Goal: Communication & Community: Participate in discussion

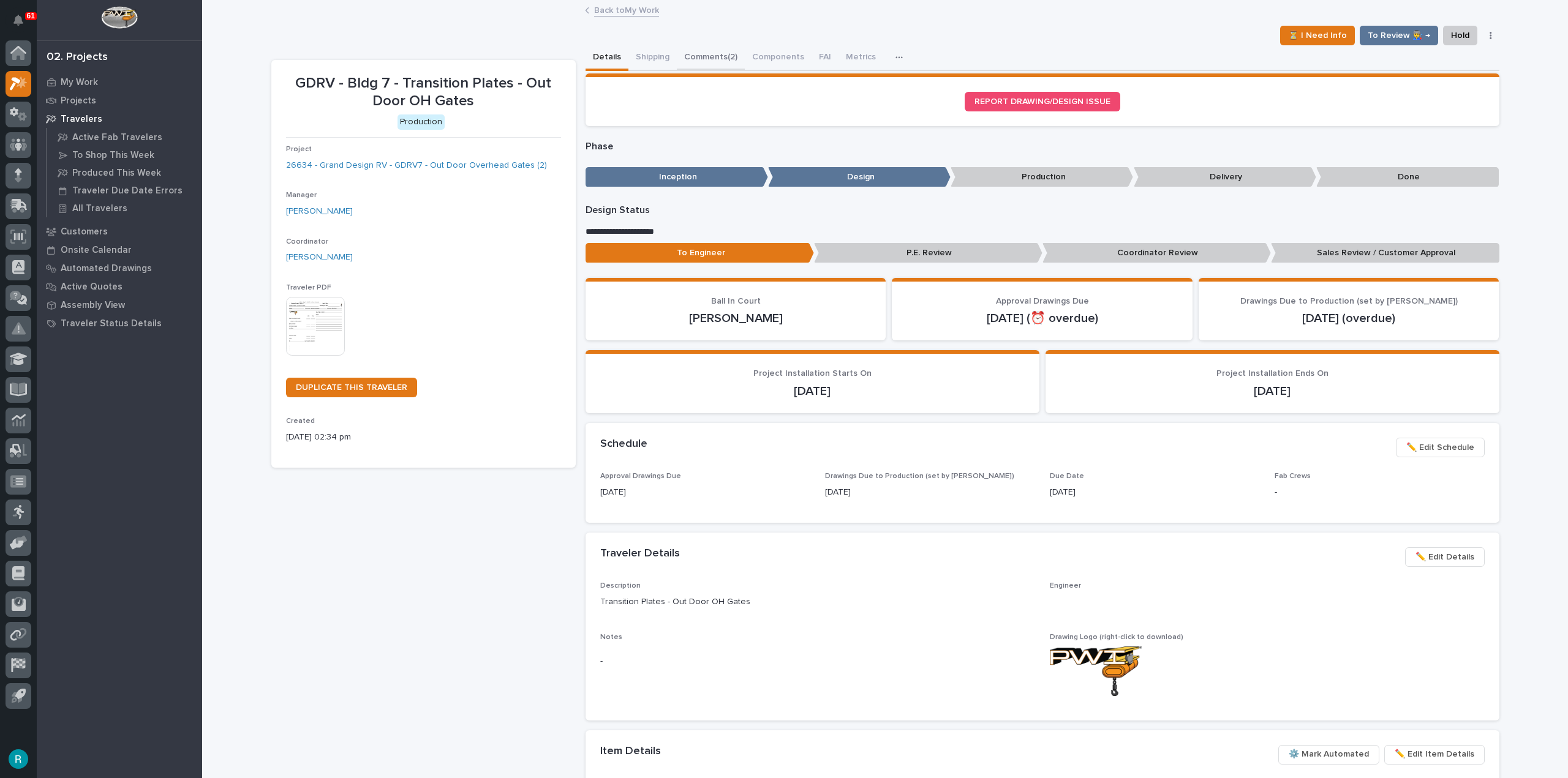
click at [705, 49] on button "Comments (2)" at bounding box center [710, 57] width 68 height 25
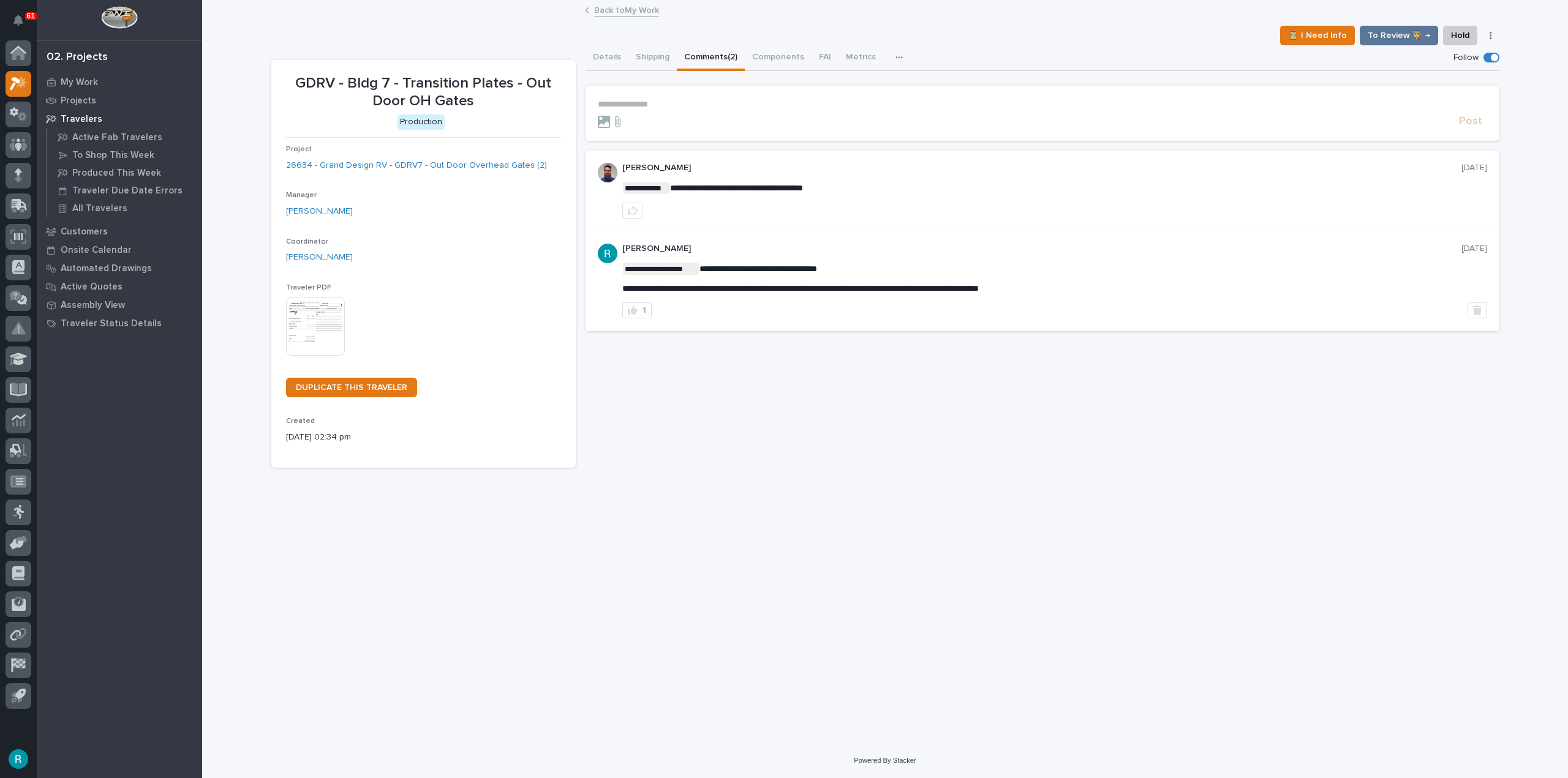
click at [658, 108] on p "**********" at bounding box center [1042, 104] width 889 height 11
click at [642, 119] on span "Weston Hochstetler" at bounding box center [636, 122] width 69 height 8
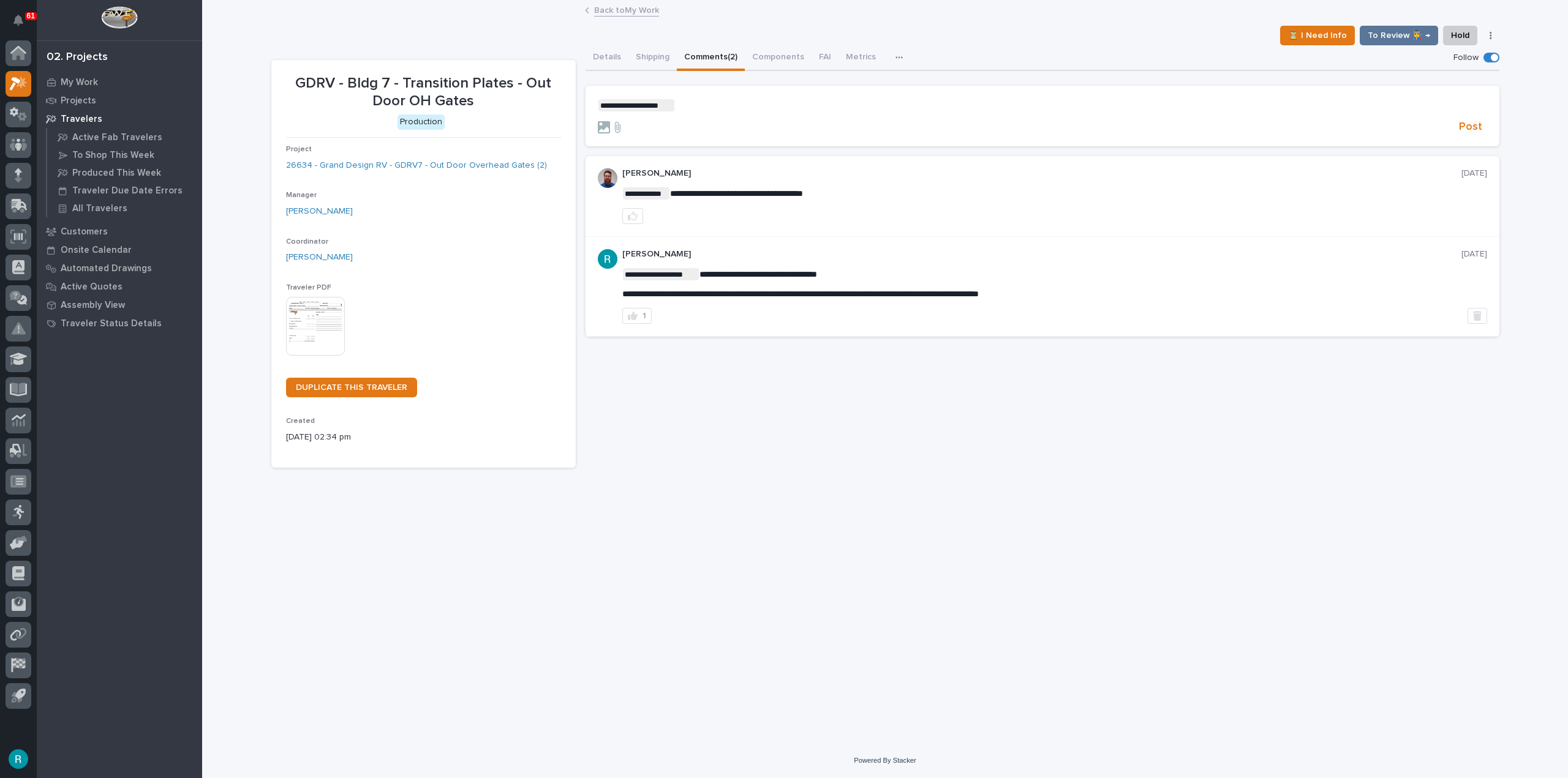
click at [699, 99] on p "**********" at bounding box center [1042, 105] width 889 height 12
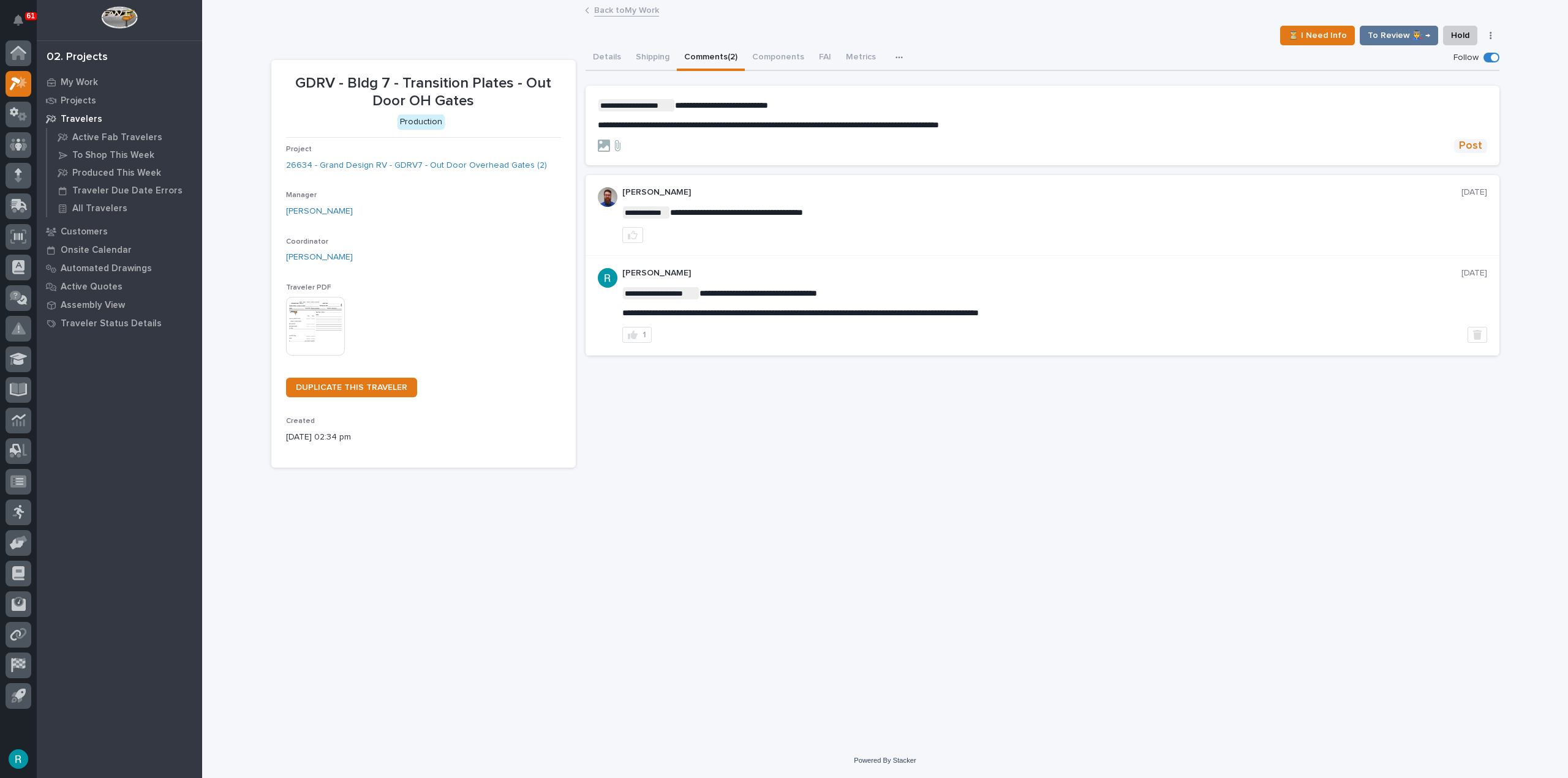
click at [1474, 144] on span "Post" at bounding box center [1470, 145] width 23 height 14
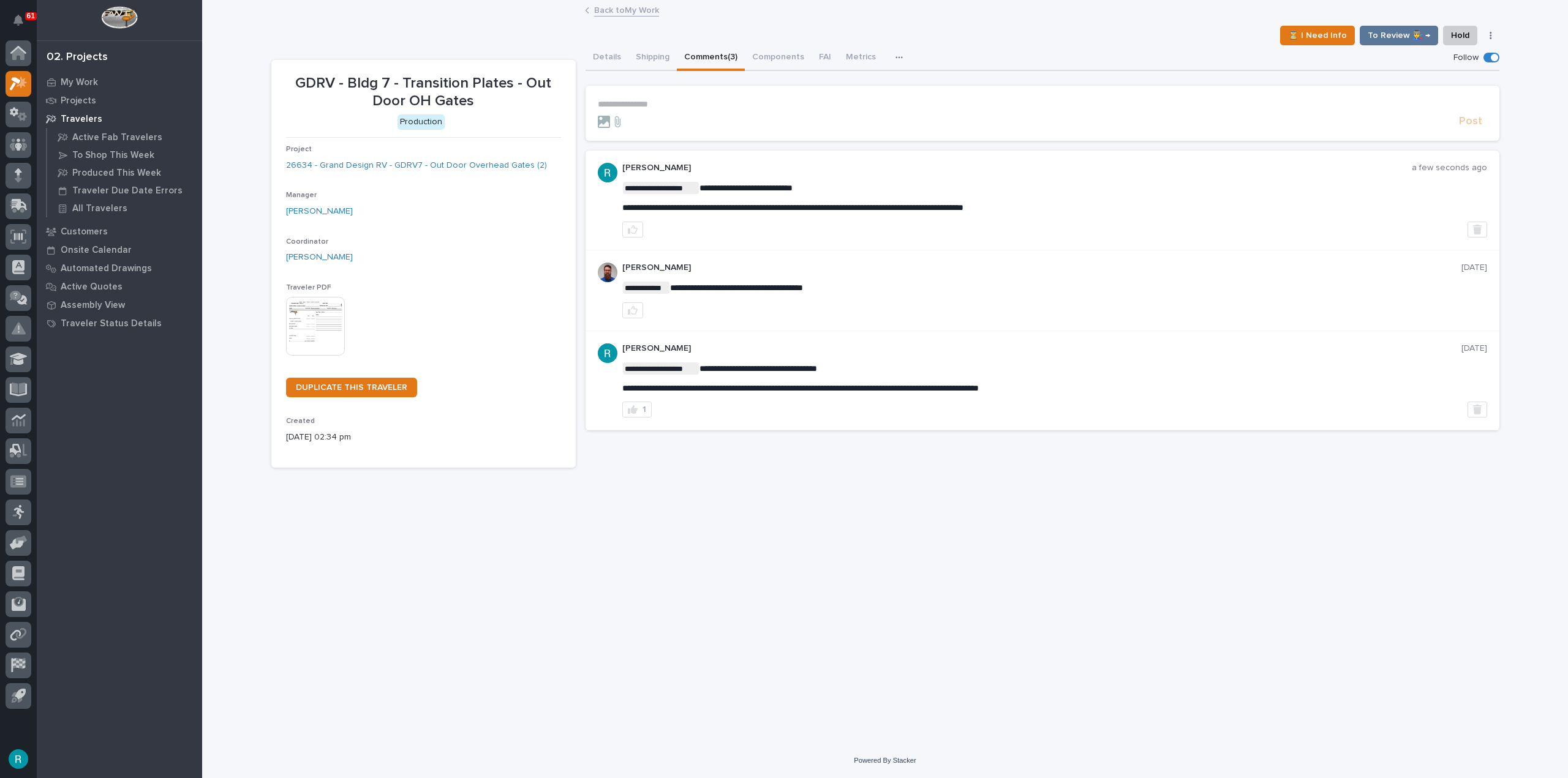
click at [621, 10] on link "Back to My Work" at bounding box center [626, 9] width 65 height 14
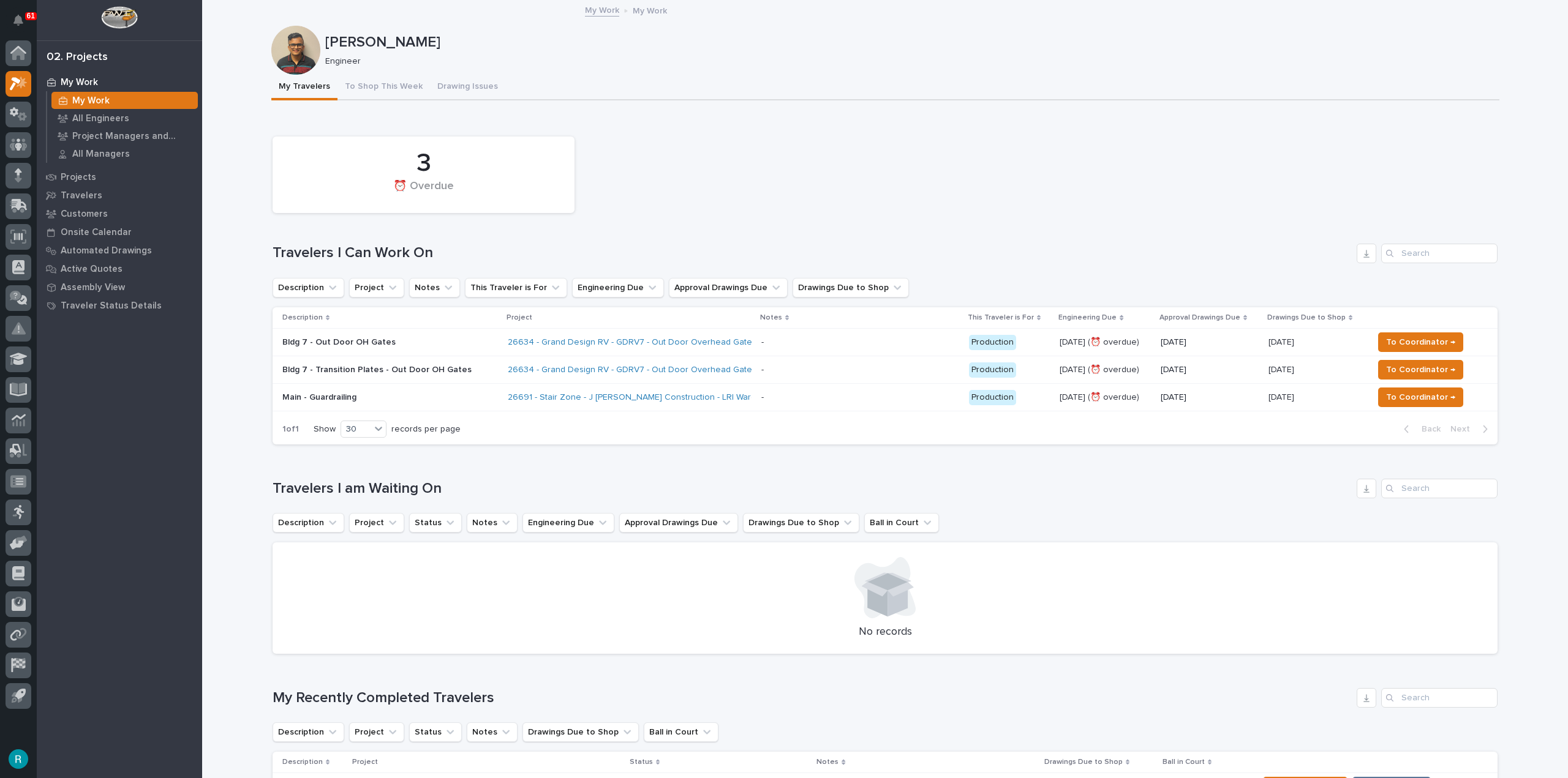
click at [465, 341] on p "Bldg 7 - Out Door OH Gates" at bounding box center [389, 342] width 214 height 11
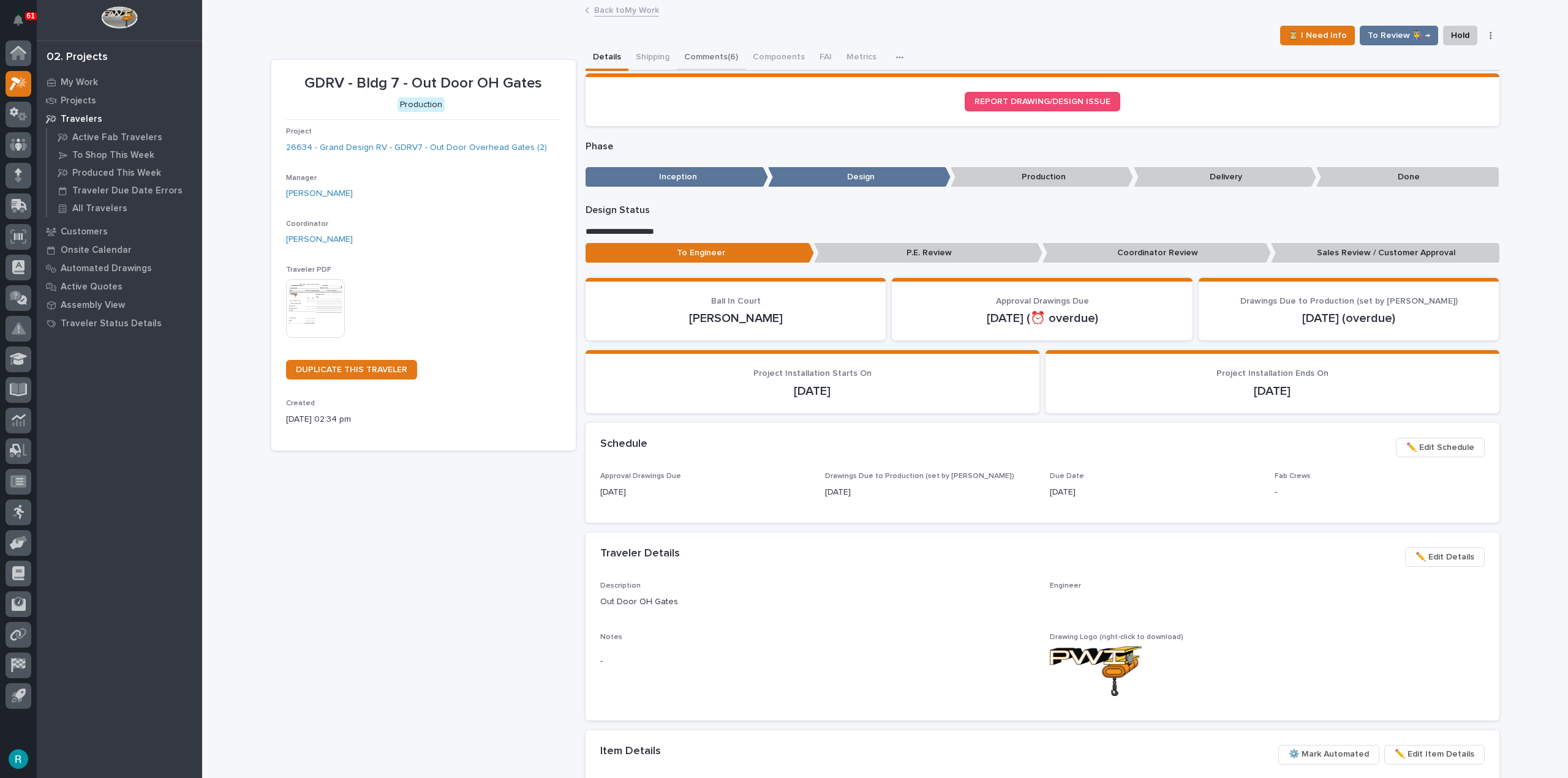
click at [696, 54] on button "Comments (6)" at bounding box center [711, 57] width 69 height 25
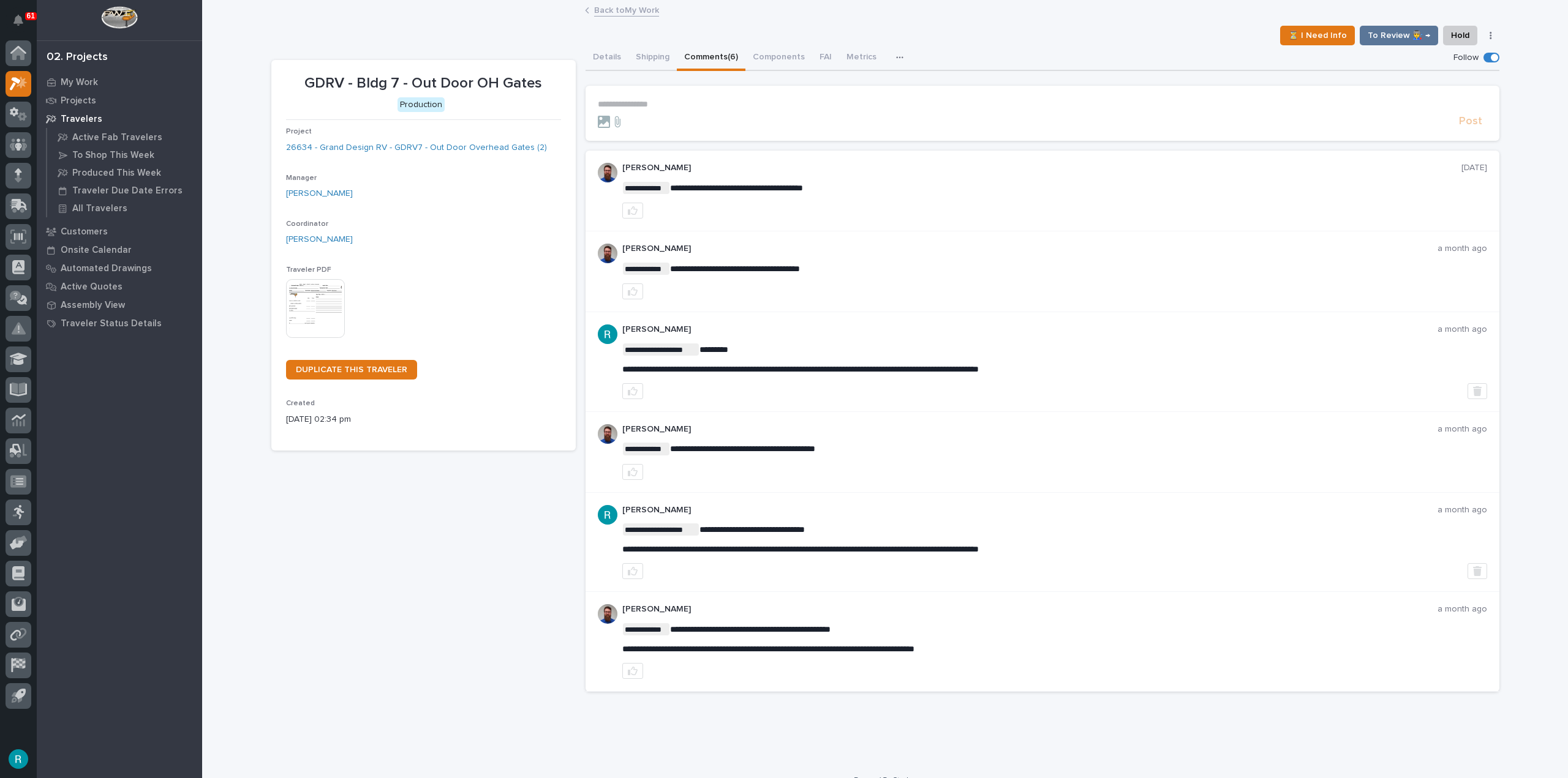
click at [687, 102] on p "**********" at bounding box center [1042, 104] width 889 height 11
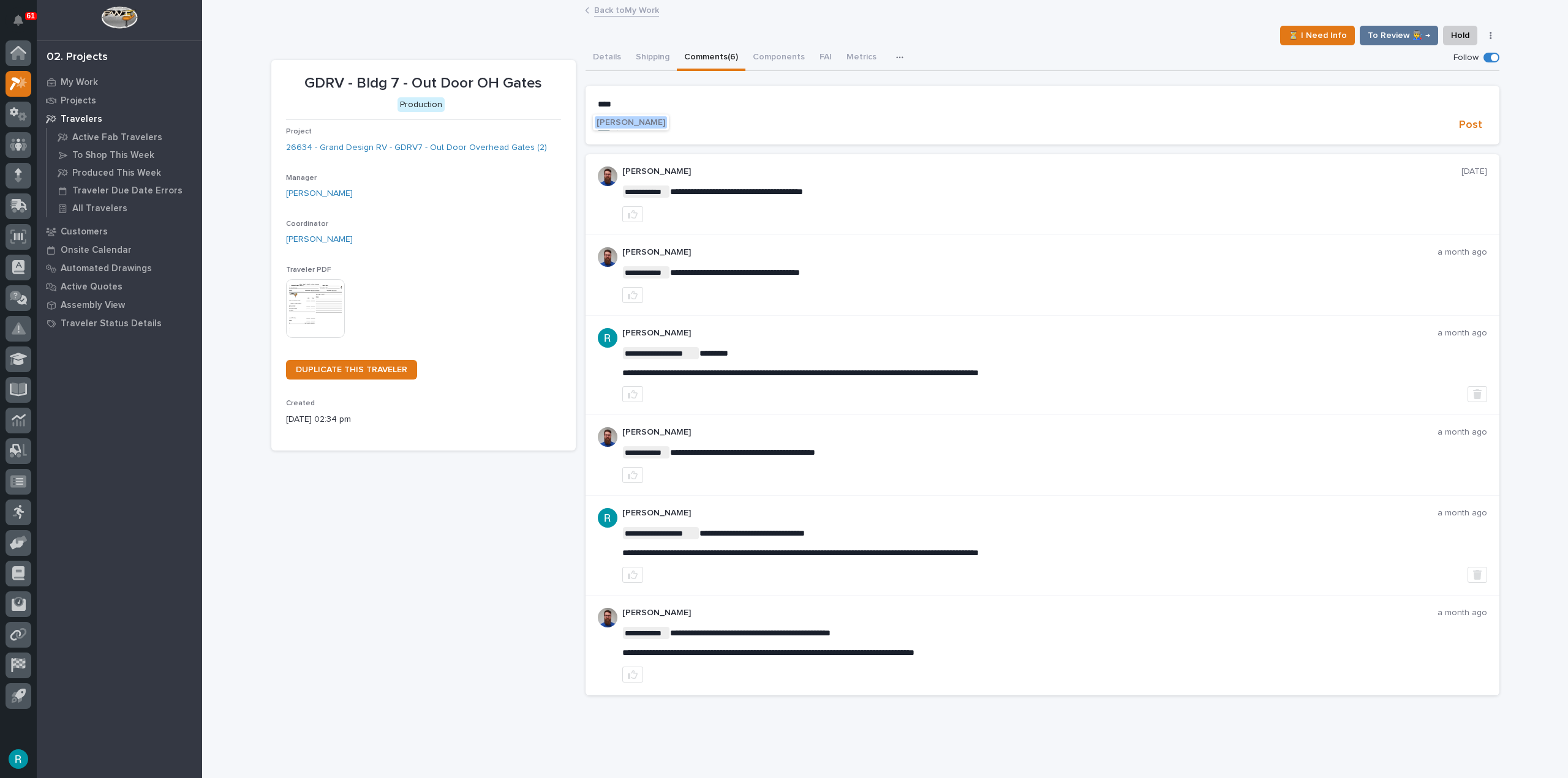
click at [663, 119] on span "Weston Hochstetler" at bounding box center [631, 122] width 69 height 8
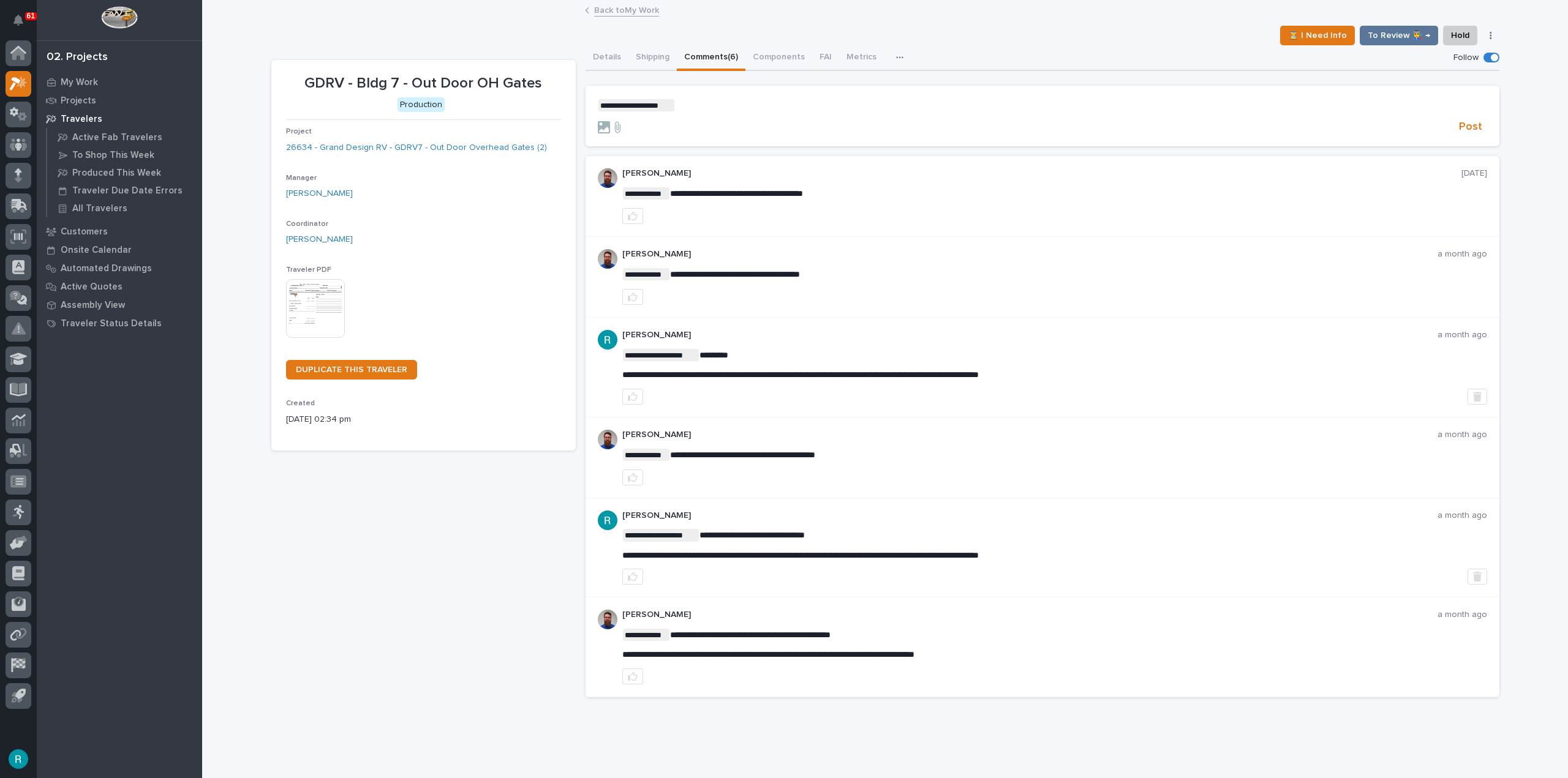
click at [697, 102] on p "**********" at bounding box center [1042, 105] width 889 height 12
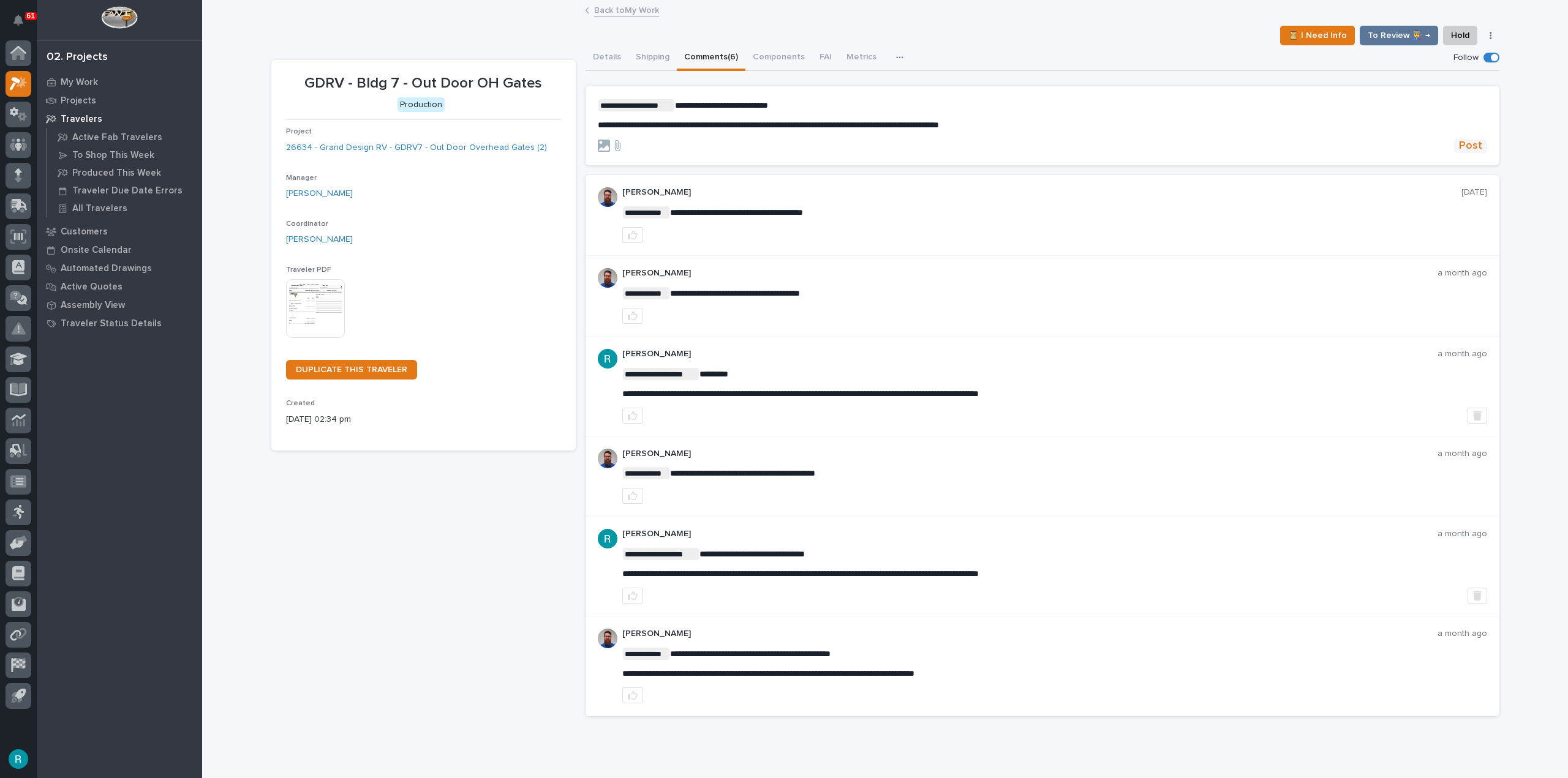
click at [1468, 149] on span "Post" at bounding box center [1470, 145] width 23 height 14
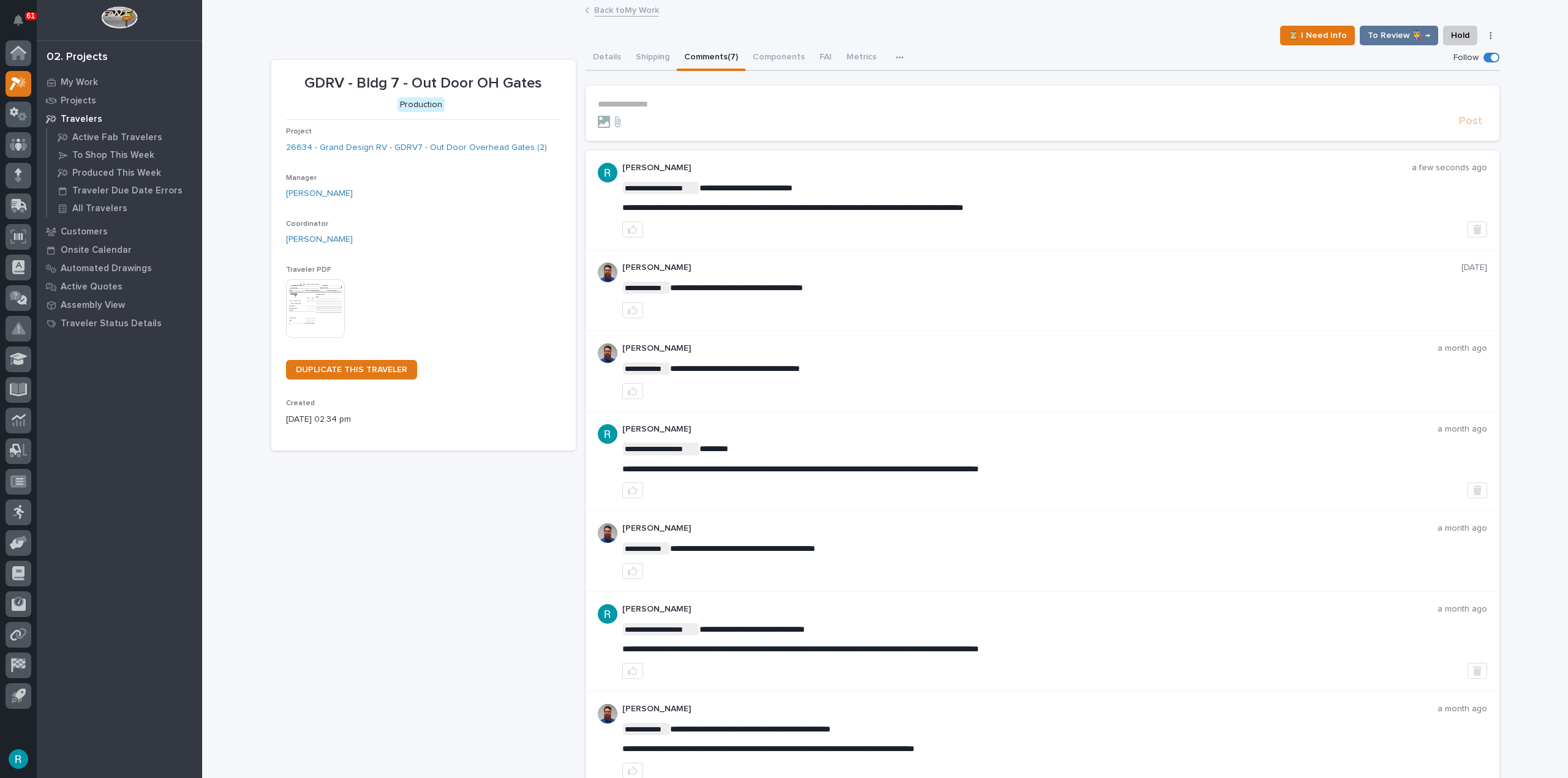
click at [633, 4] on link "Back to My Work" at bounding box center [626, 9] width 65 height 14
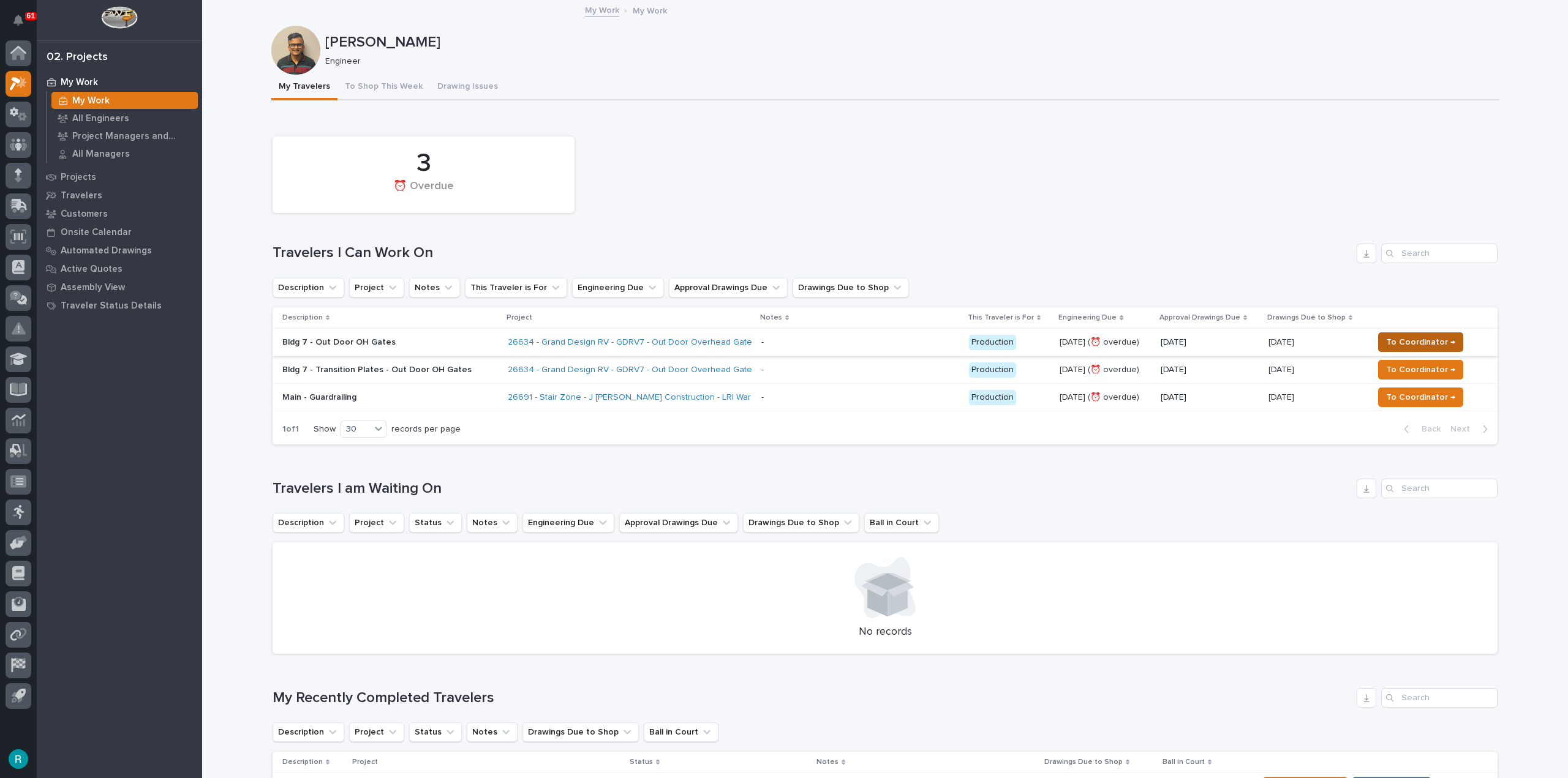
click at [1427, 341] on span "To Coordinator →" at bounding box center [1420, 342] width 69 height 15
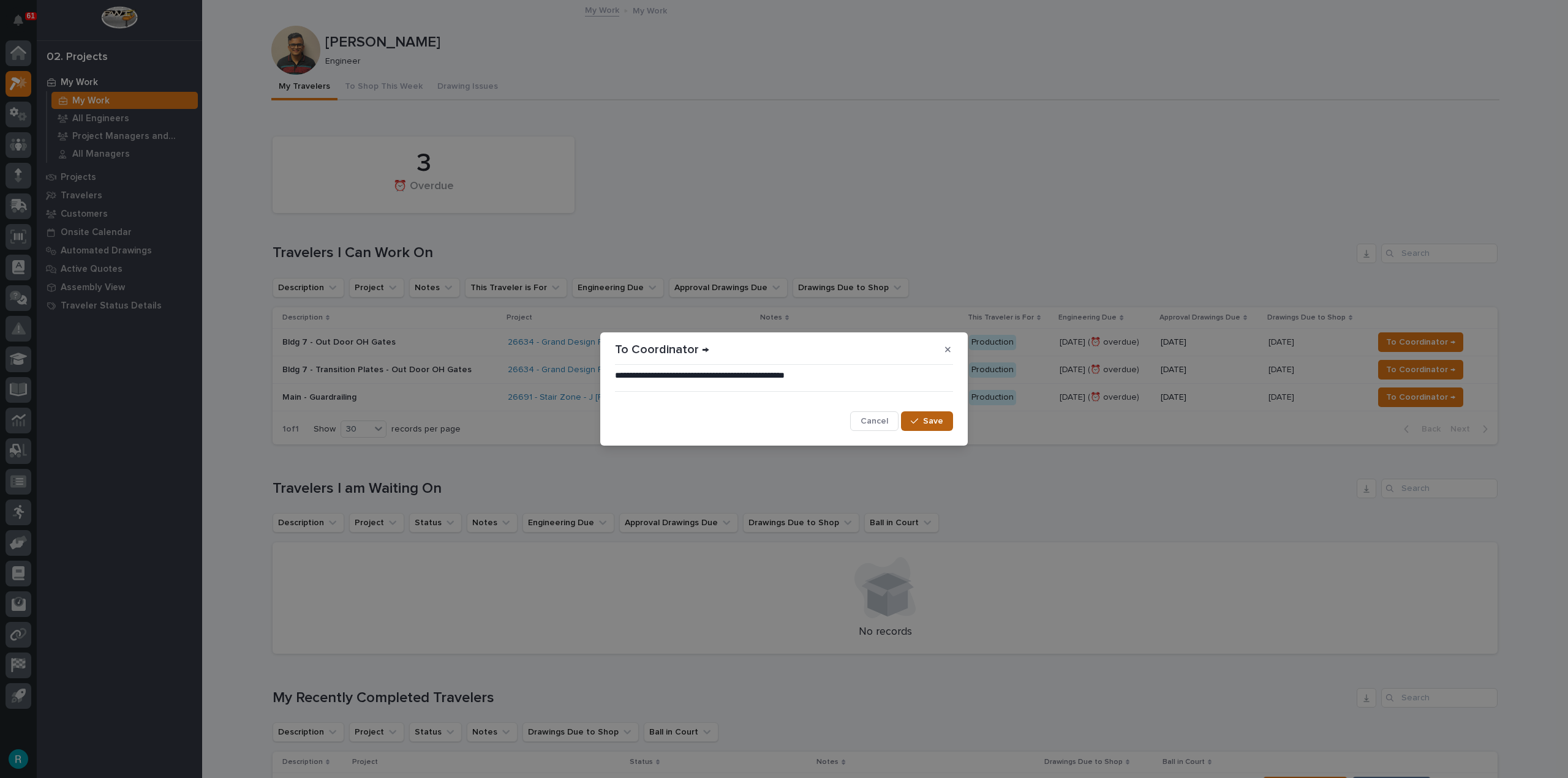
click at [945, 420] on button "Save" at bounding box center [926, 421] width 52 height 20
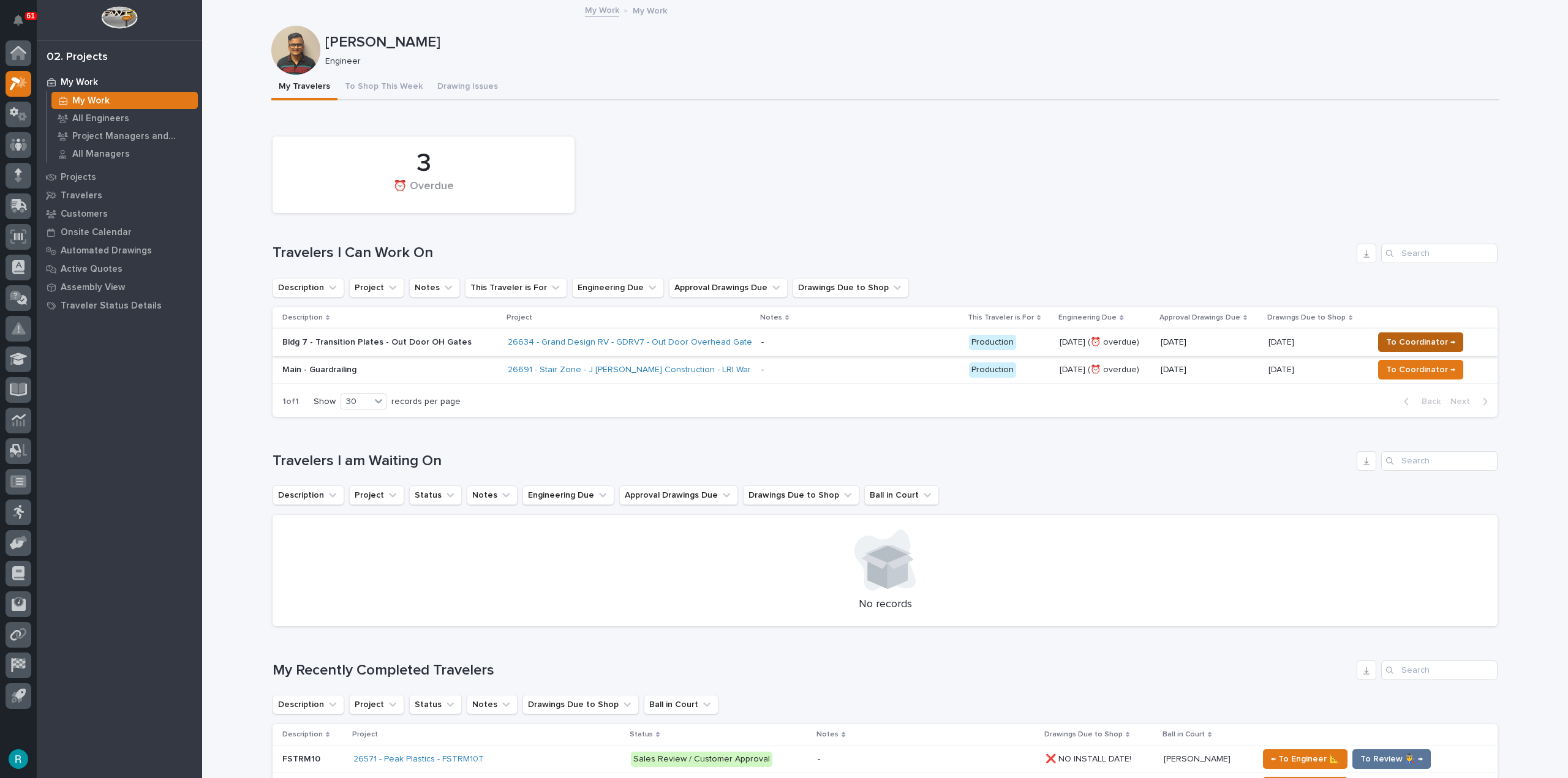
click at [1422, 342] on span "To Coordinator →" at bounding box center [1420, 342] width 69 height 15
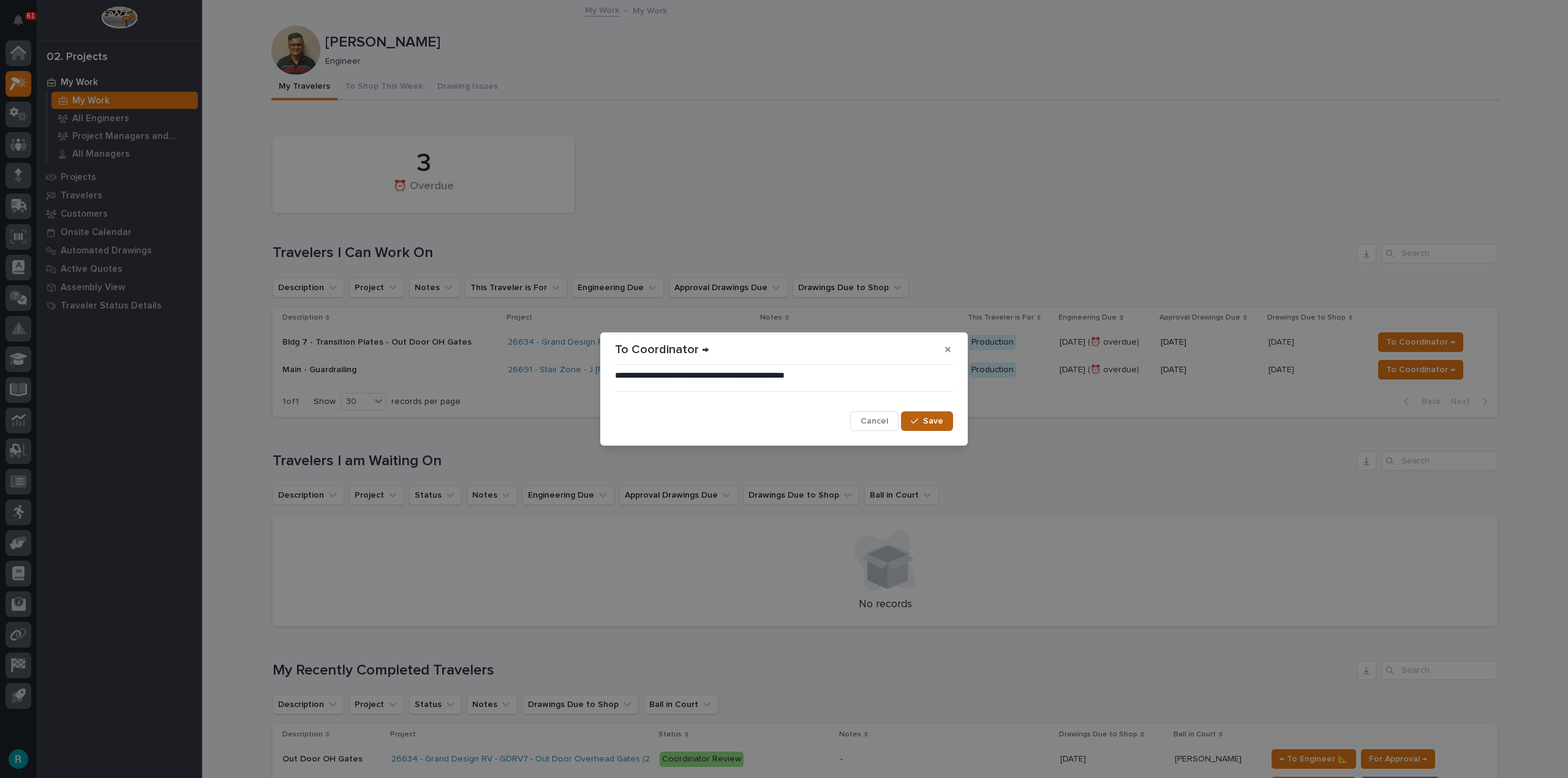
click at [912, 414] on button "Save" at bounding box center [926, 421] width 52 height 20
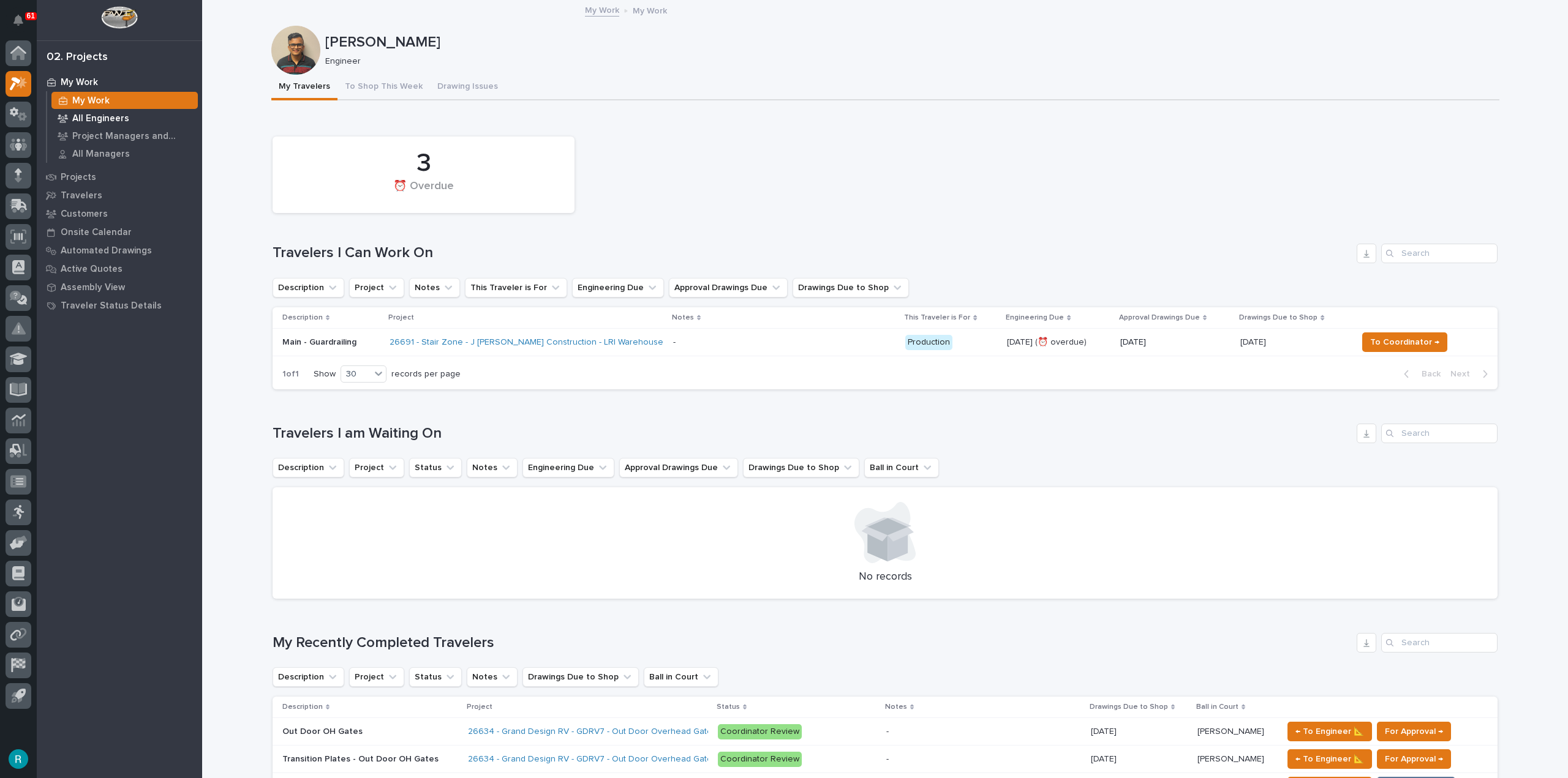
click at [91, 121] on p "All Engineers" at bounding box center [100, 118] width 57 height 11
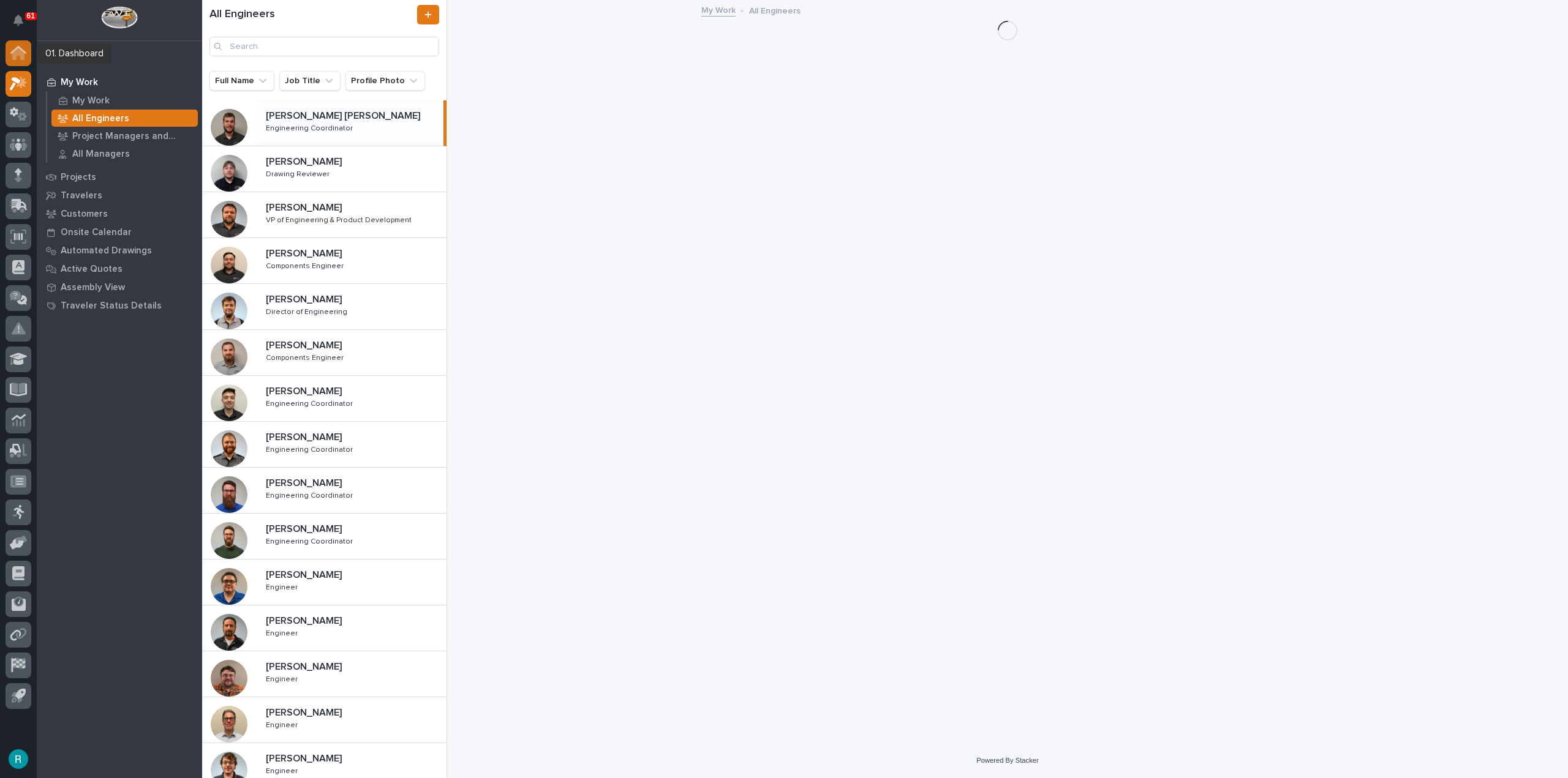
click at [21, 55] on icon at bounding box center [18, 53] width 12 height 12
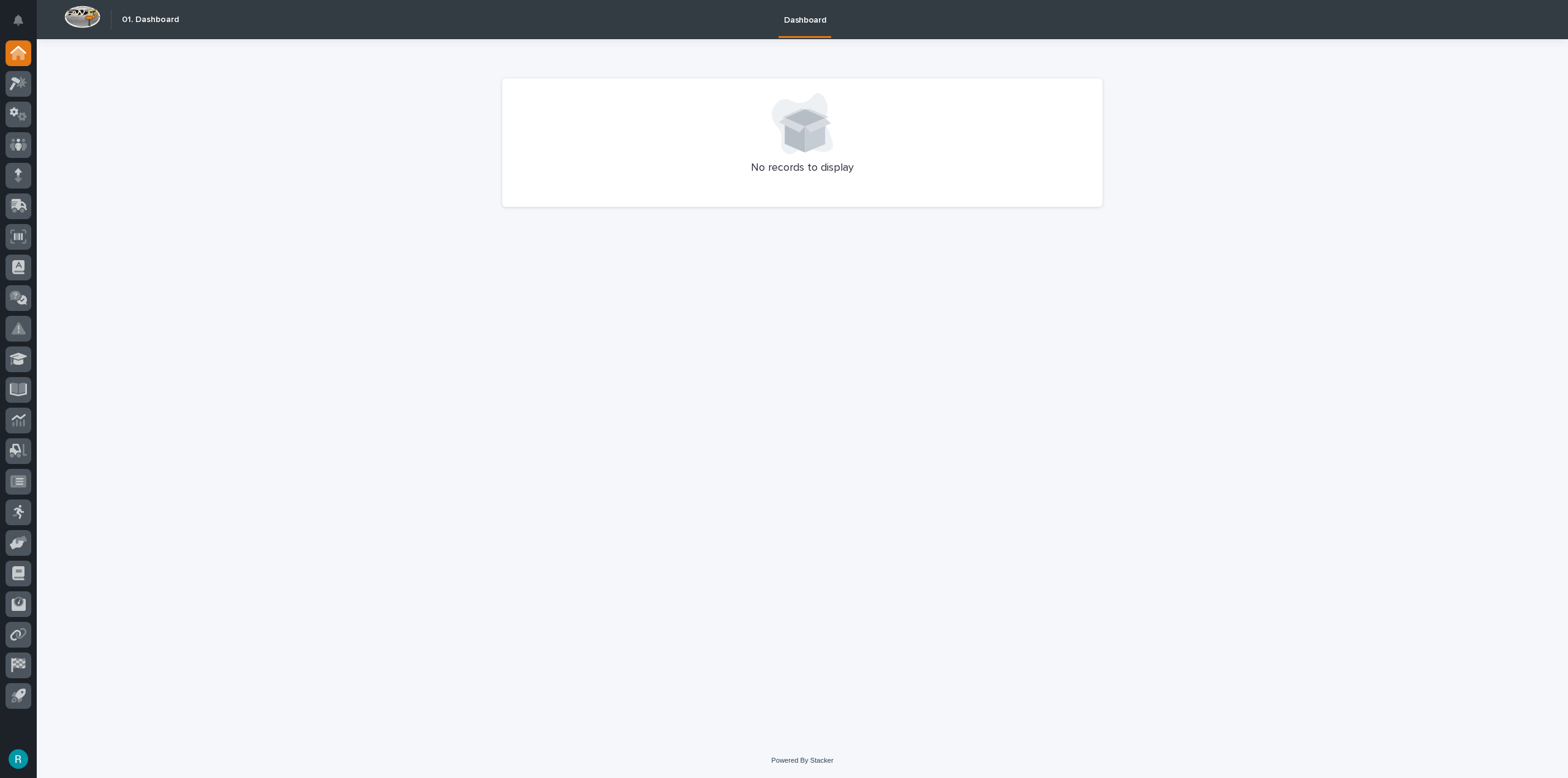
click at [18, 81] on icon at bounding box center [15, 84] width 11 height 13
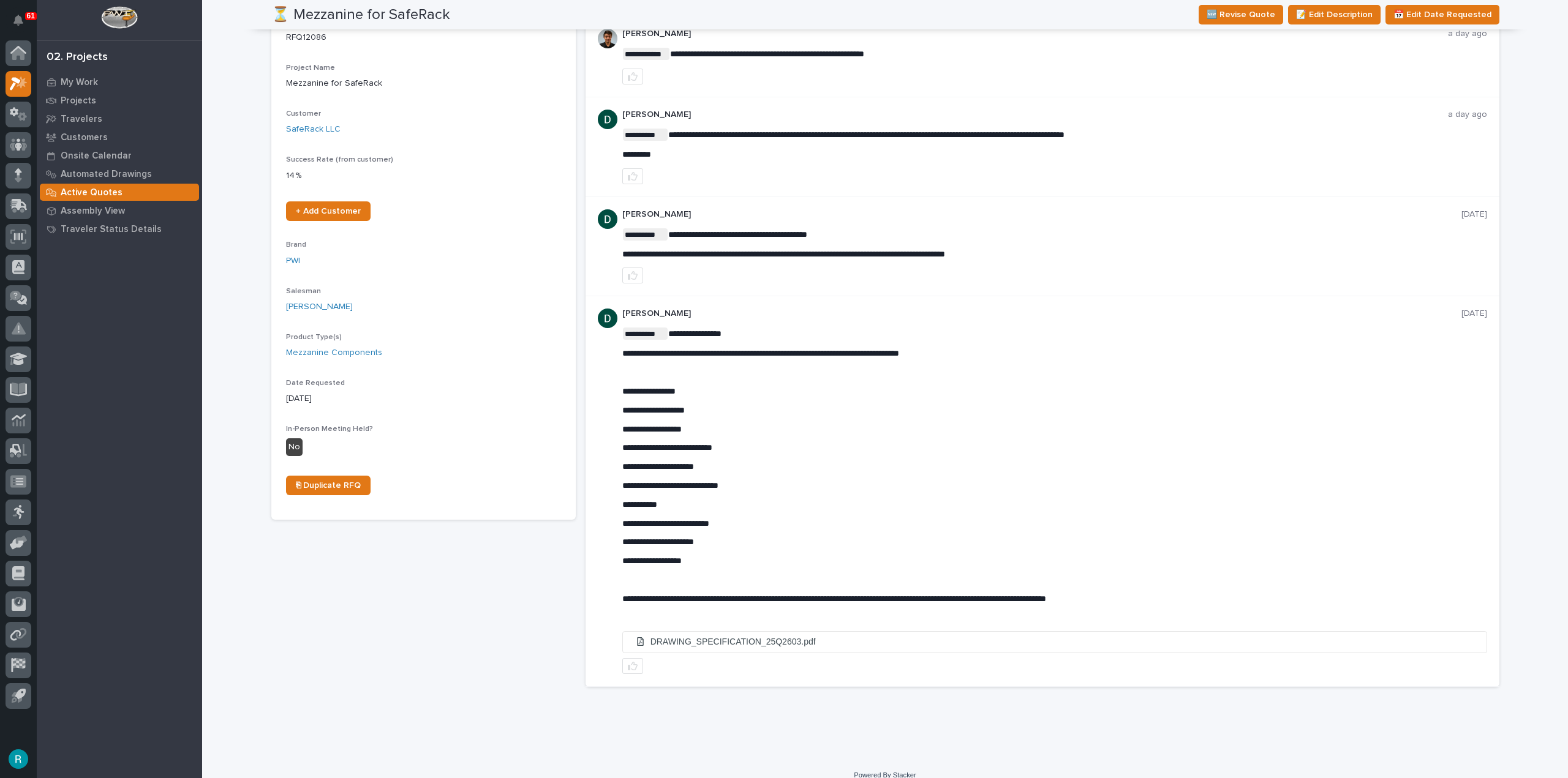
scroll to position [149, 0]
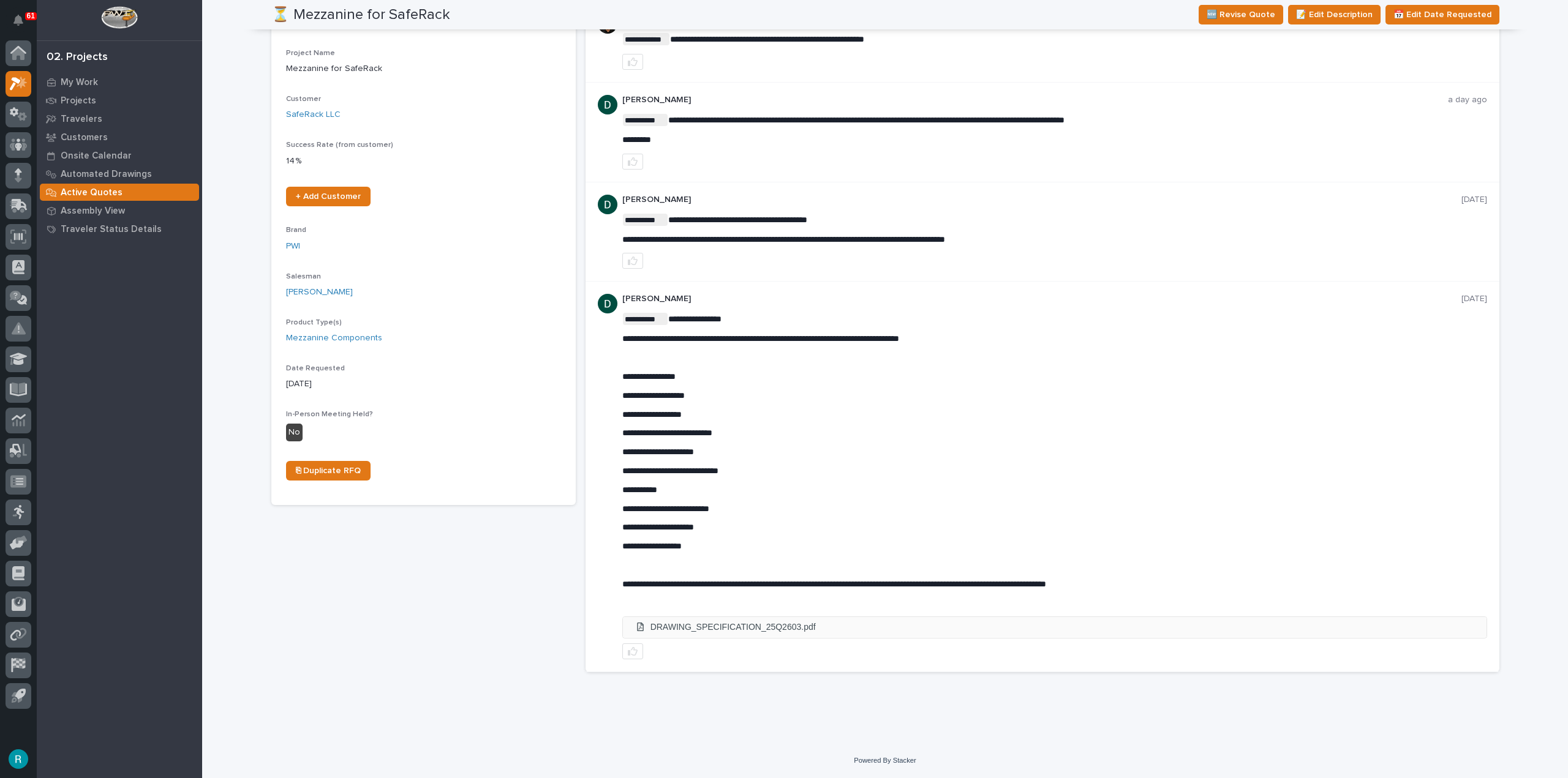
click at [809, 628] on li "DRAWING_SPECIFICATION_25Q2603.pdf" at bounding box center [1055, 627] width 864 height 21
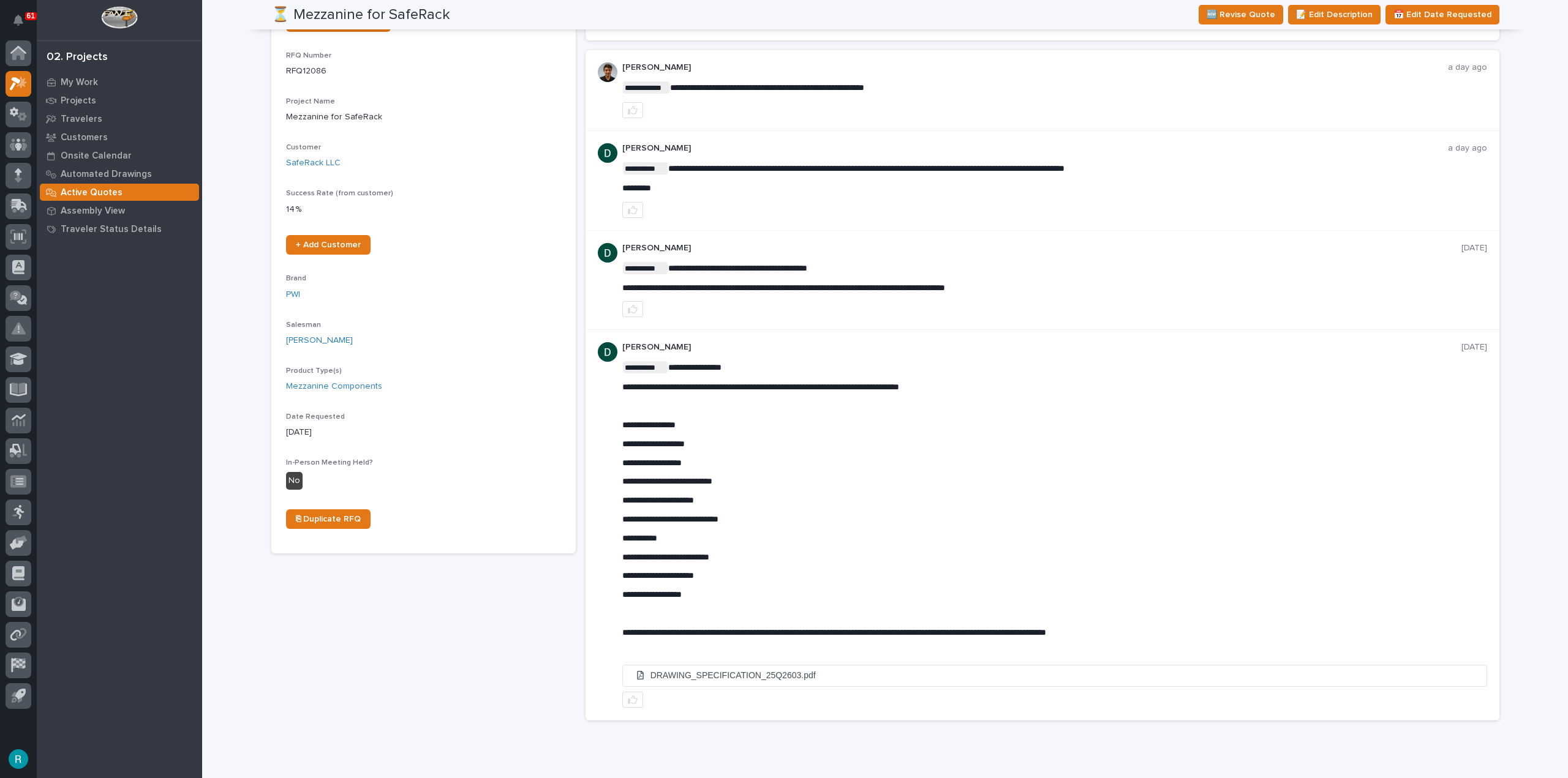
scroll to position [0, 0]
